Goal: Obtain resource: Download file/media

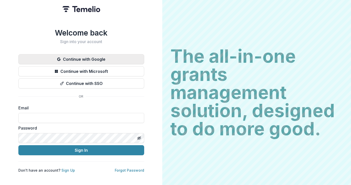
click at [73, 58] on button "Continue with Google" at bounding box center [81, 59] width 126 height 10
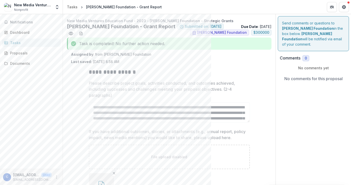
click at [14, 44] on div "Tasks" at bounding box center [33, 42] width 47 height 5
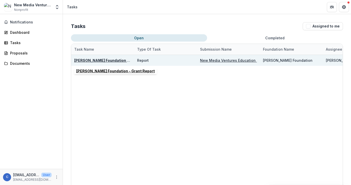
click at [100, 59] on u "[PERSON_NAME] Foundation - Grant Report" at bounding box center [113, 60] width 78 height 4
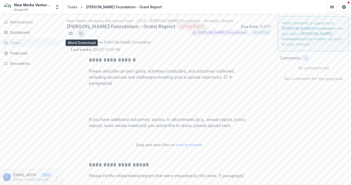
click at [81, 33] on line "download-word-button" at bounding box center [80, 33] width 1 height 0
